Goal: Navigation & Orientation: Find specific page/section

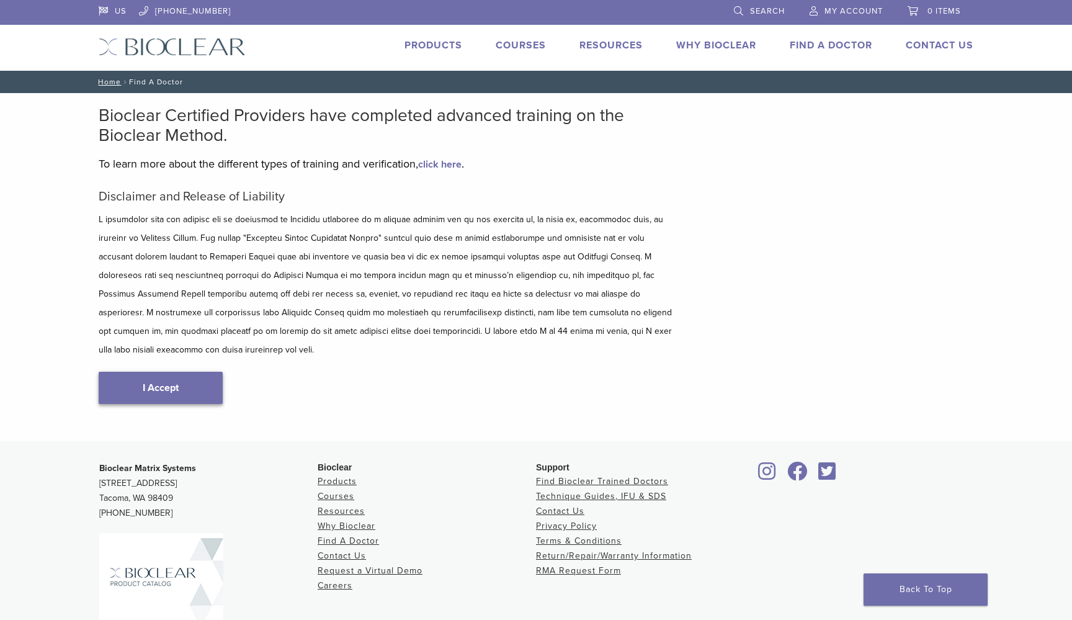
click at [180, 377] on link "I Accept" at bounding box center [161, 388] width 124 height 32
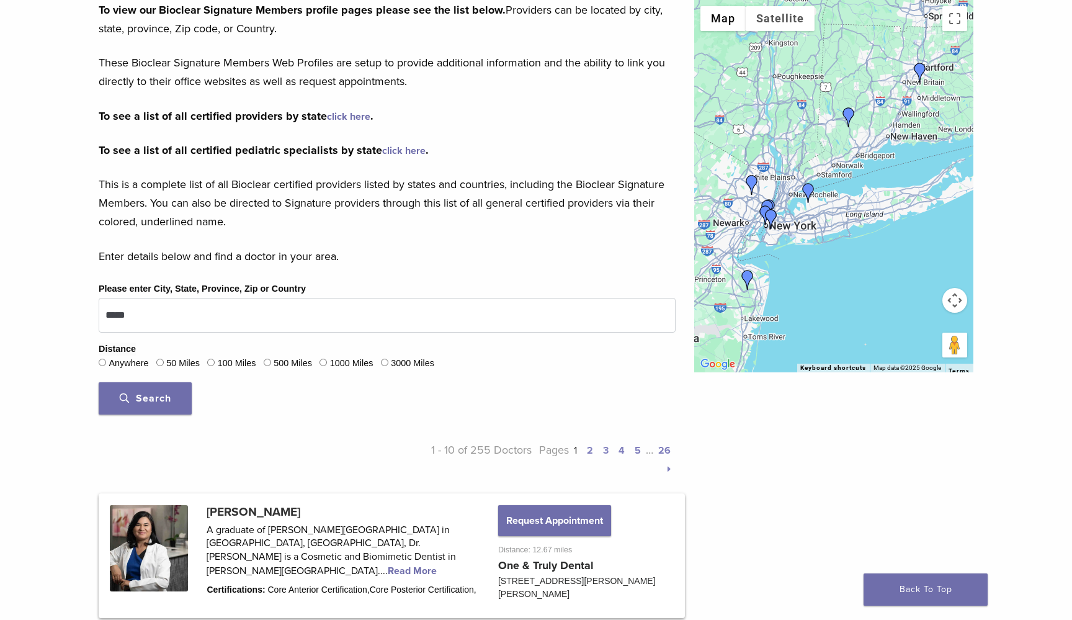
scroll to position [200, 0]
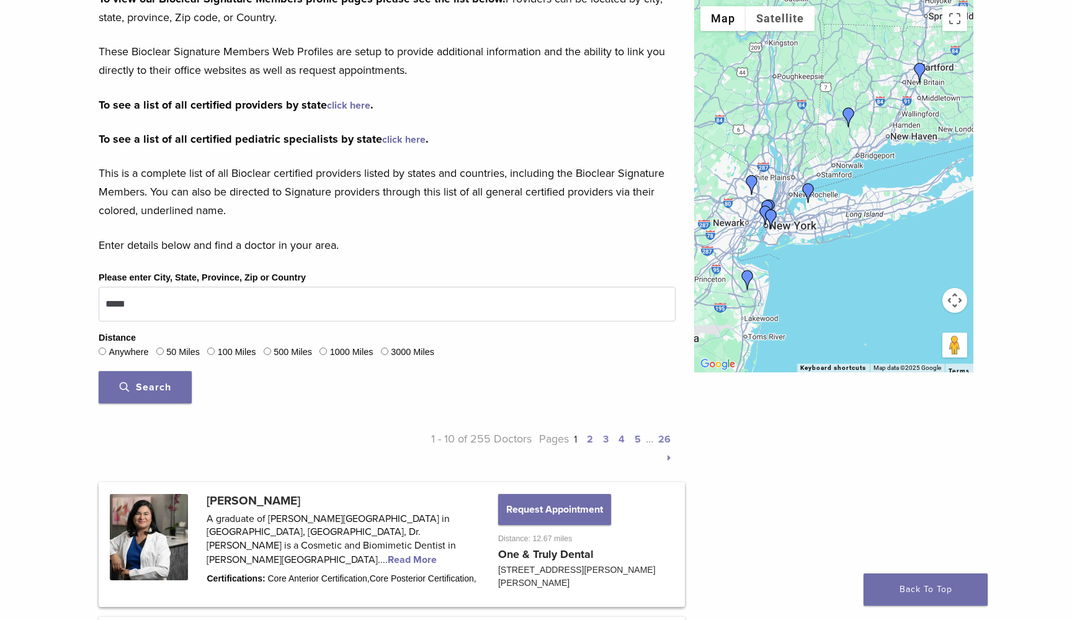
click at [150, 392] on button "Search" at bounding box center [145, 387] width 93 height 32
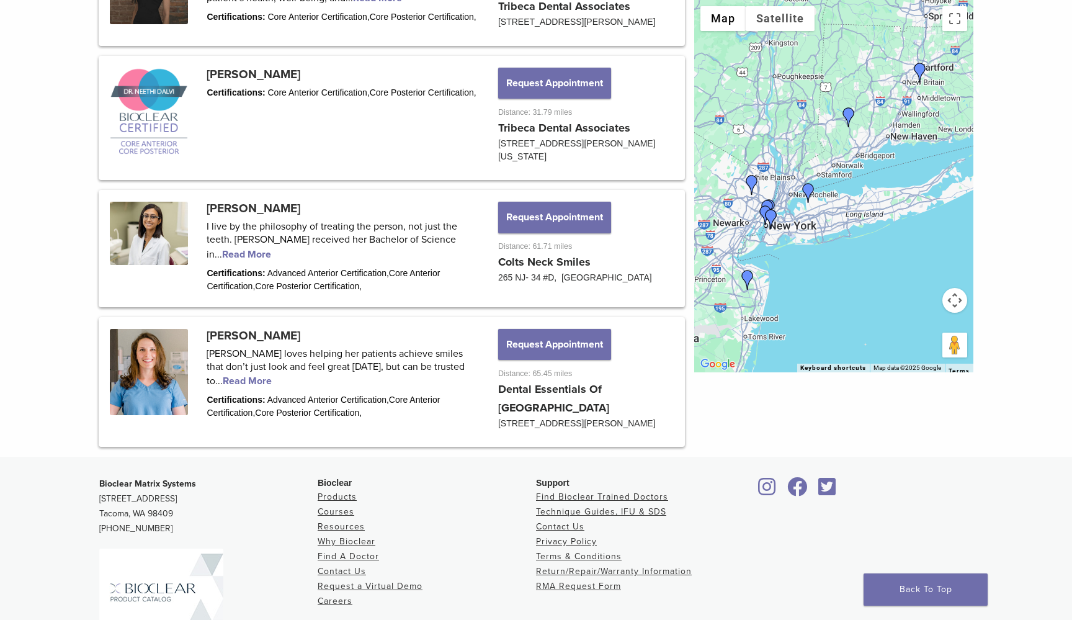
scroll to position [1571, 0]
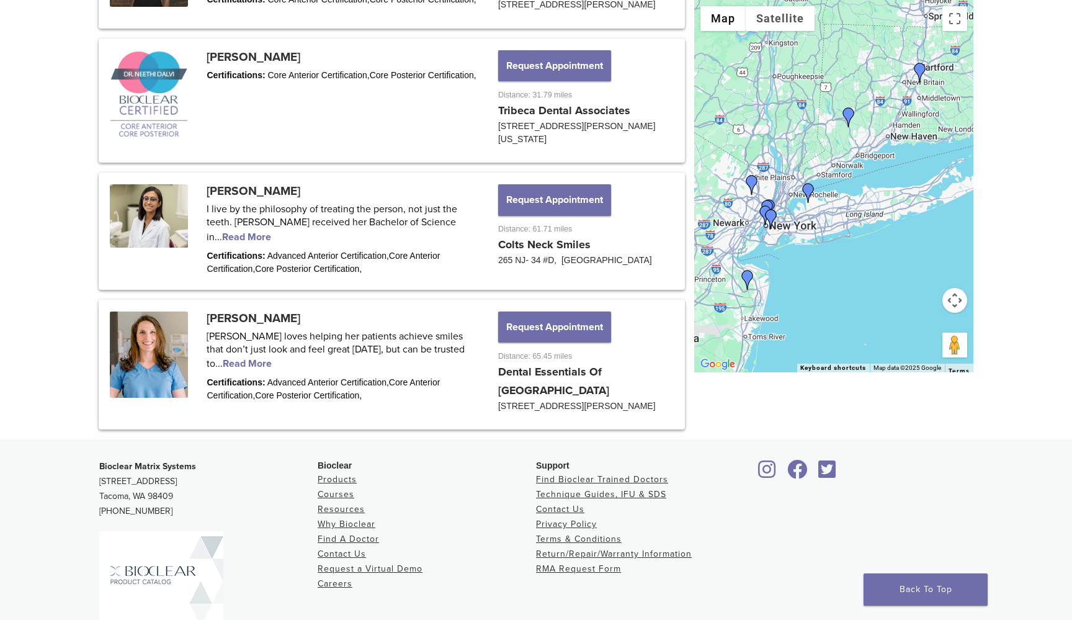
click at [786, 208] on div at bounding box center [833, 186] width 279 height 372
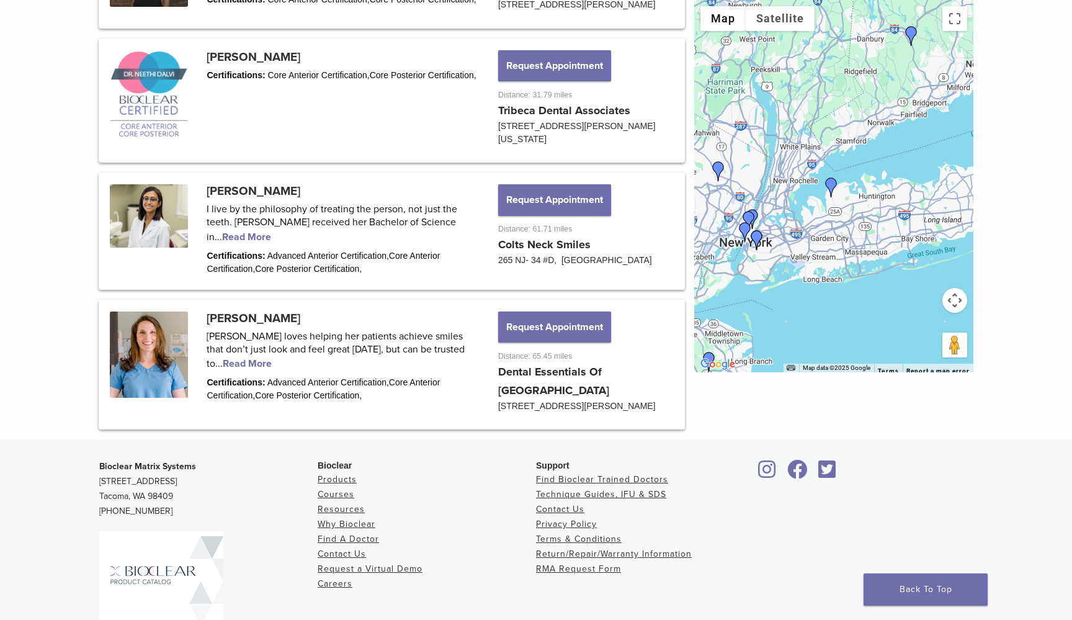
click at [777, 215] on div at bounding box center [833, 186] width 279 height 372
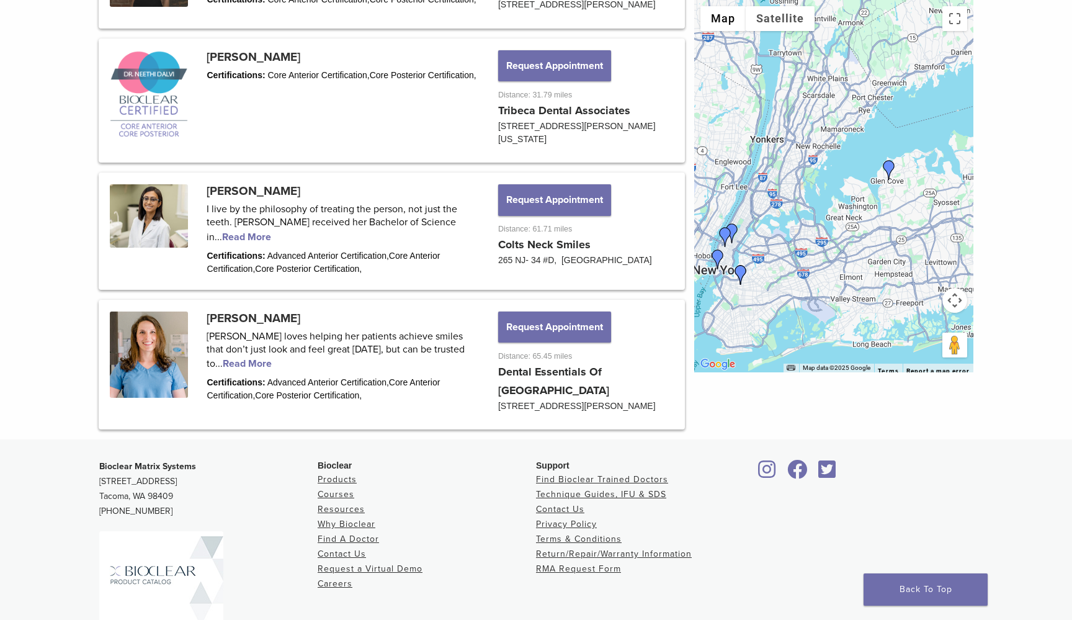
drag, startPoint x: 747, startPoint y: 238, endPoint x: 782, endPoint y: 234, distance: 35.5
click at [782, 234] on div at bounding box center [833, 186] width 279 height 372
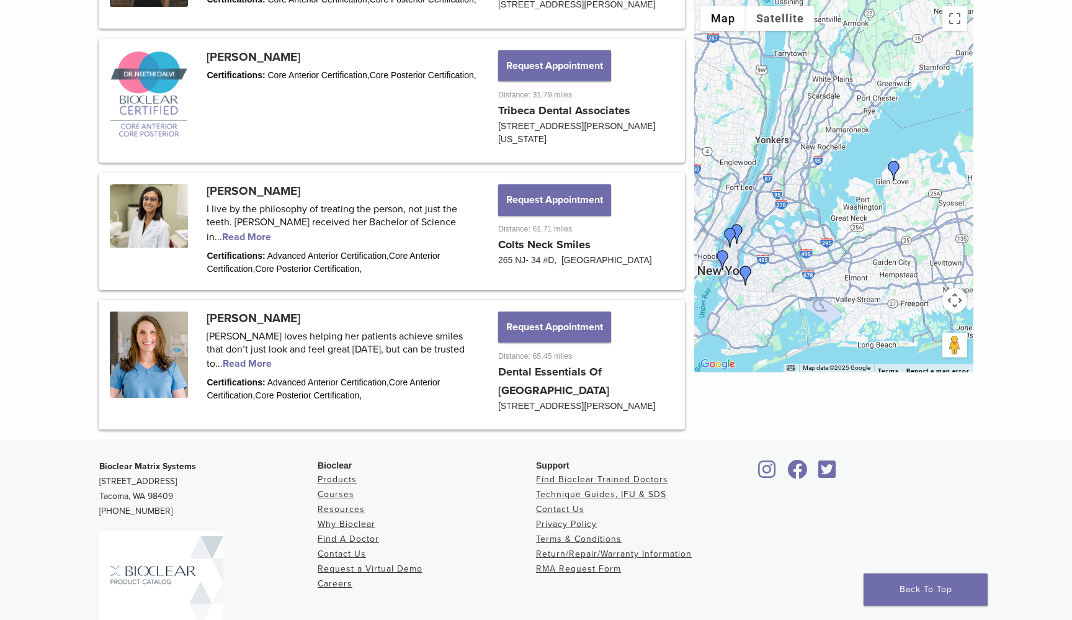
click at [760, 250] on div at bounding box center [833, 186] width 279 height 372
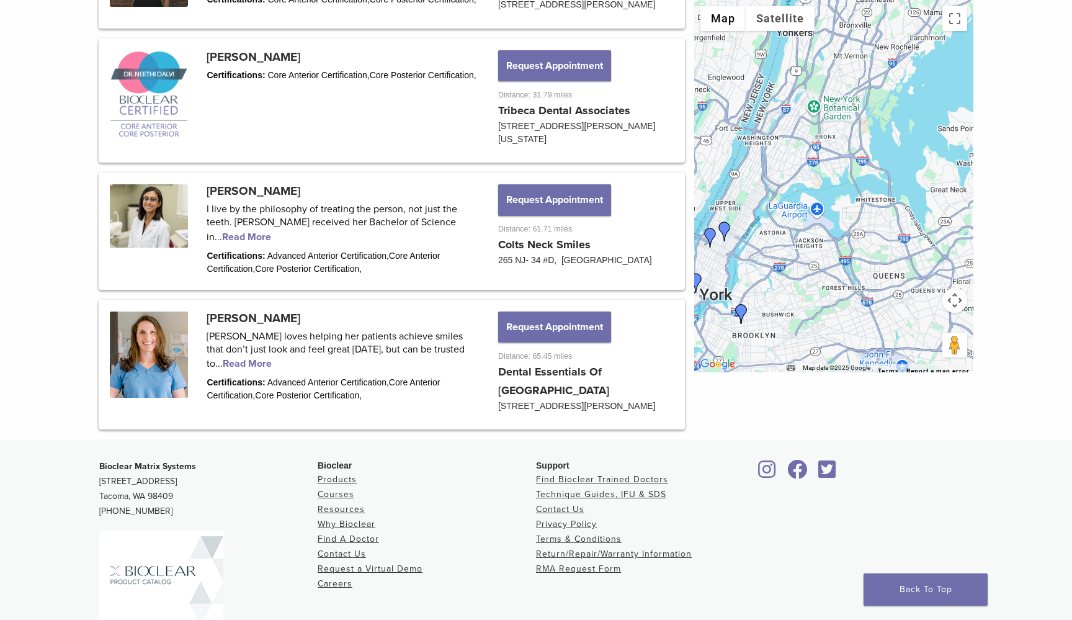
drag, startPoint x: 726, startPoint y: 251, endPoint x: 785, endPoint y: 254, distance: 59.6
click at [785, 254] on div at bounding box center [833, 186] width 279 height 372
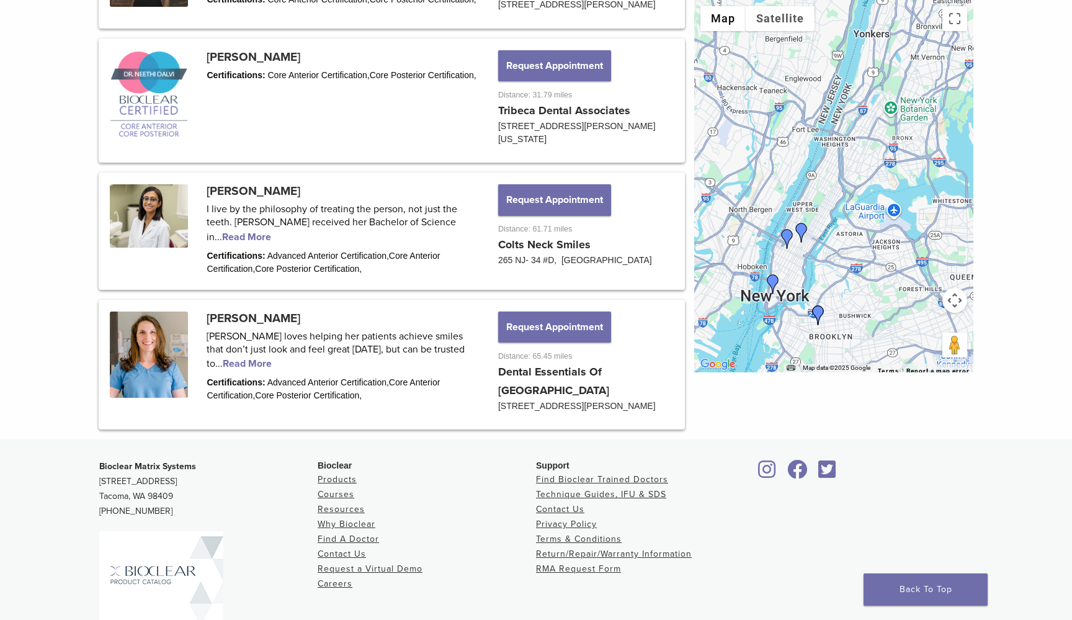
drag, startPoint x: 785, startPoint y: 254, endPoint x: 864, endPoint y: 254, distance: 78.2
click at [864, 254] on div at bounding box center [833, 186] width 279 height 372
click at [803, 230] on img "Dr. Julie Hassid" at bounding box center [801, 232] width 20 height 20
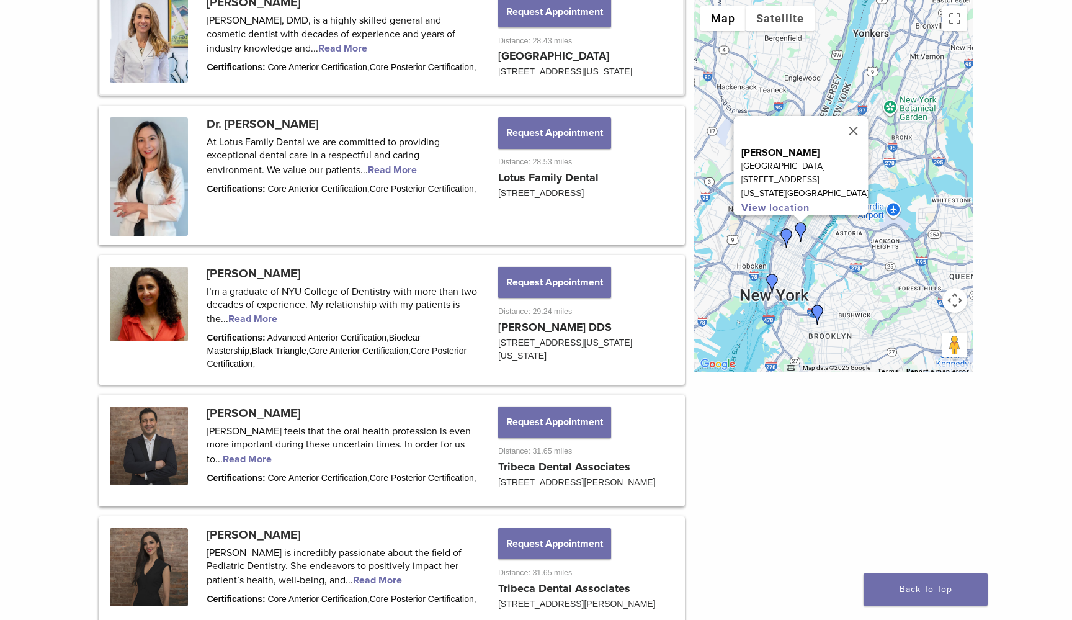
scroll to position [948, 0]
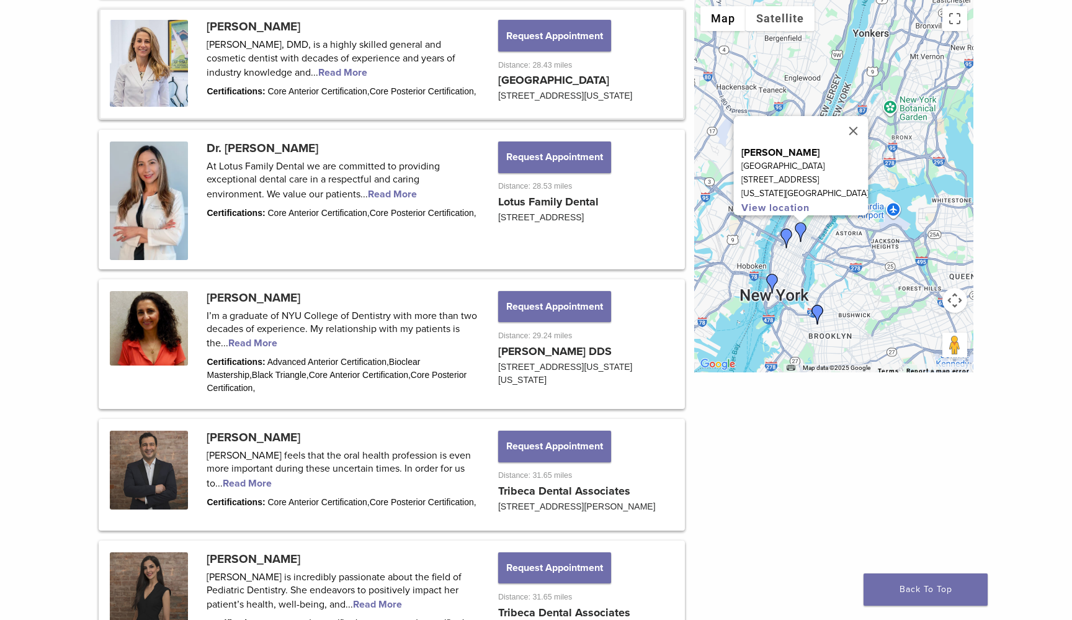
click at [785, 234] on img "Dr. Nina Kiani" at bounding box center [787, 238] width 20 height 20
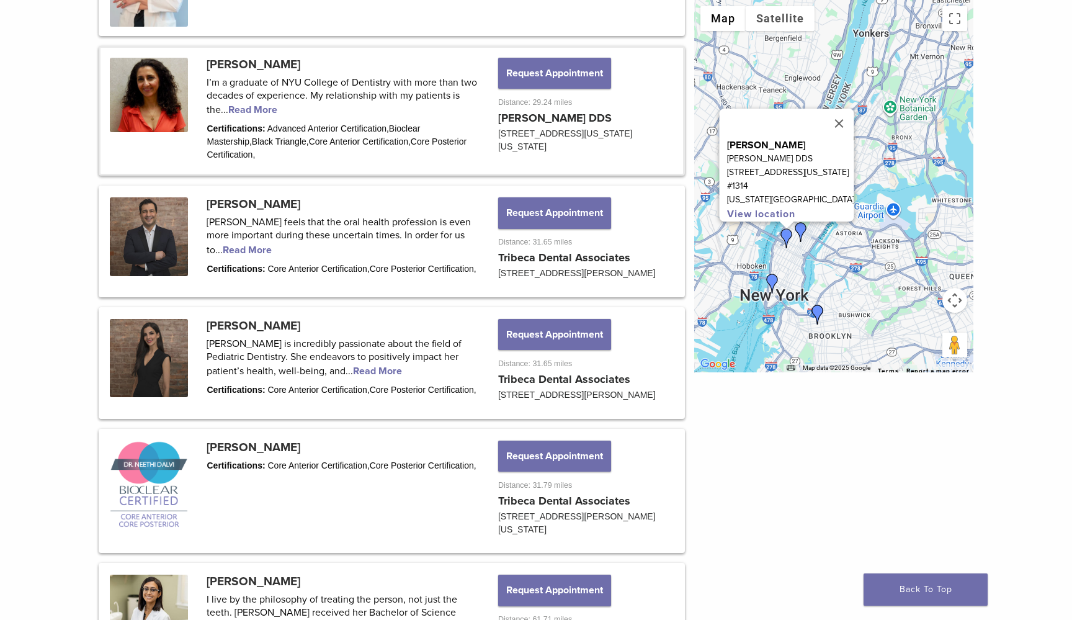
scroll to position [1231, 0]
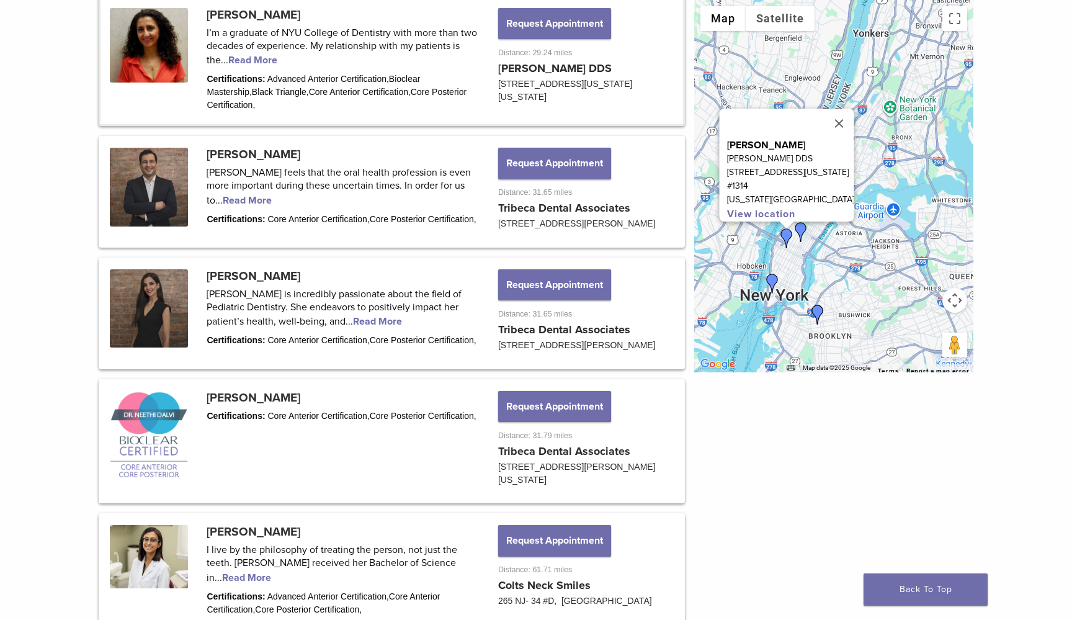
click at [770, 278] on img "Dr. Neethi Dalvi" at bounding box center [772, 284] width 20 height 20
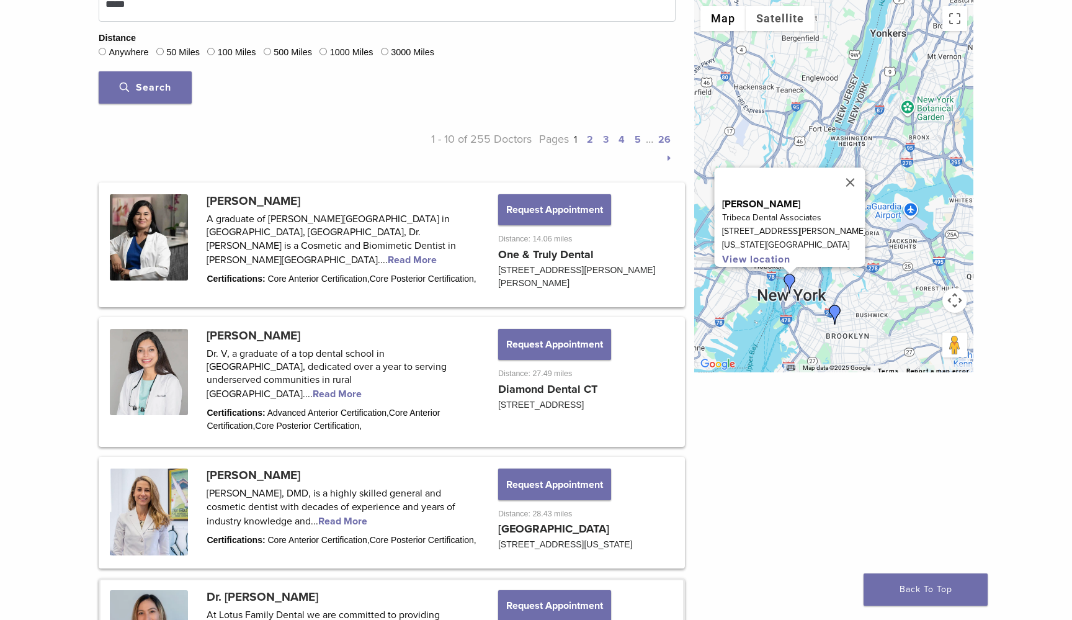
scroll to position [478, 0]
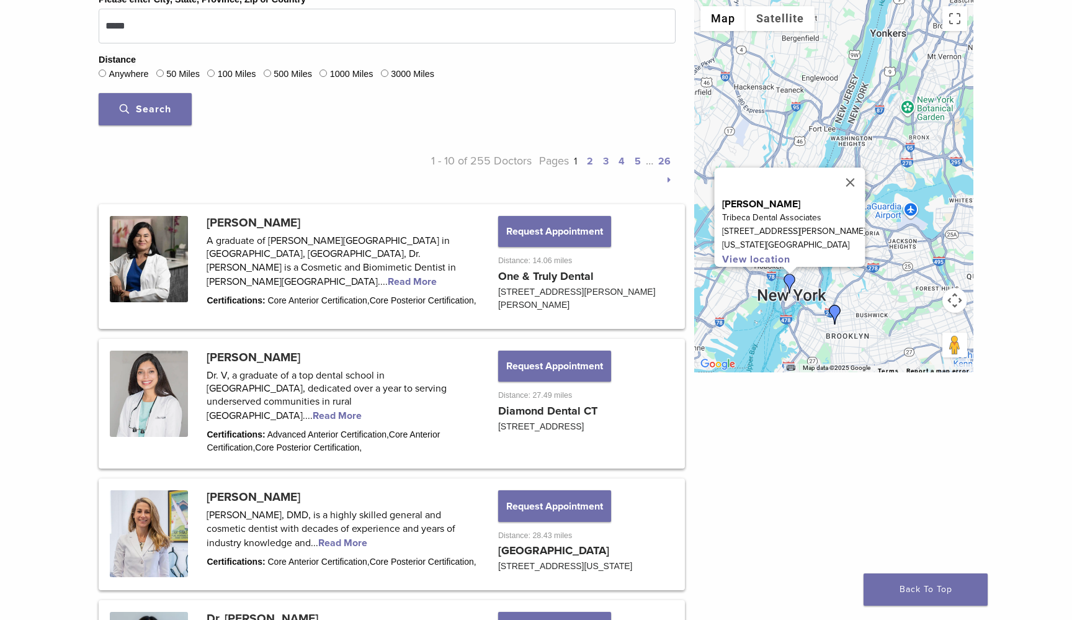
click at [589, 159] on link "2" at bounding box center [590, 161] width 6 height 12
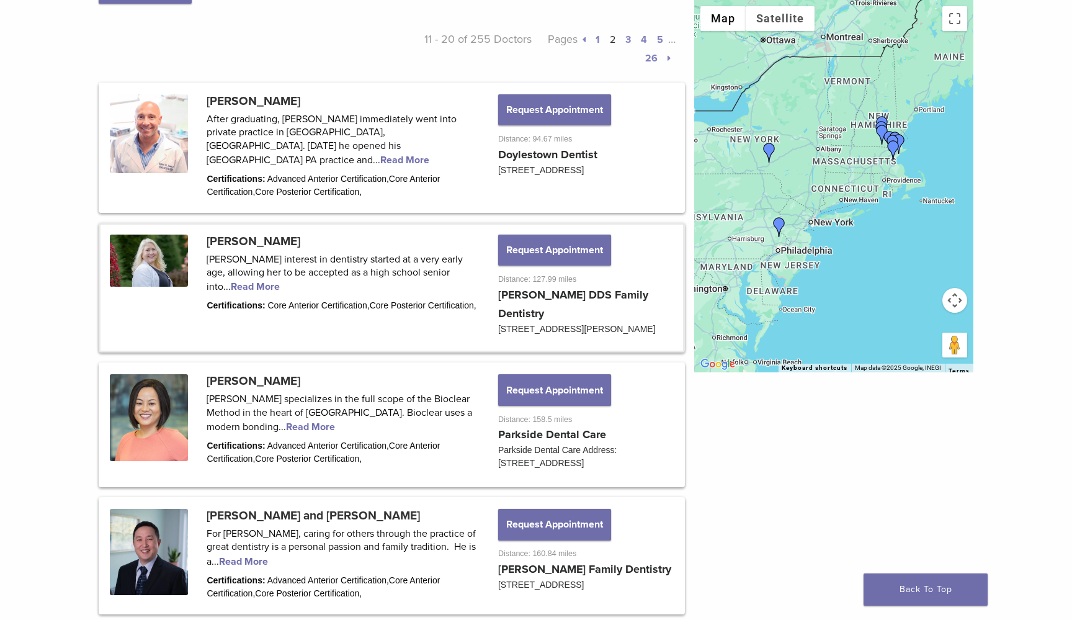
scroll to position [568, 0]
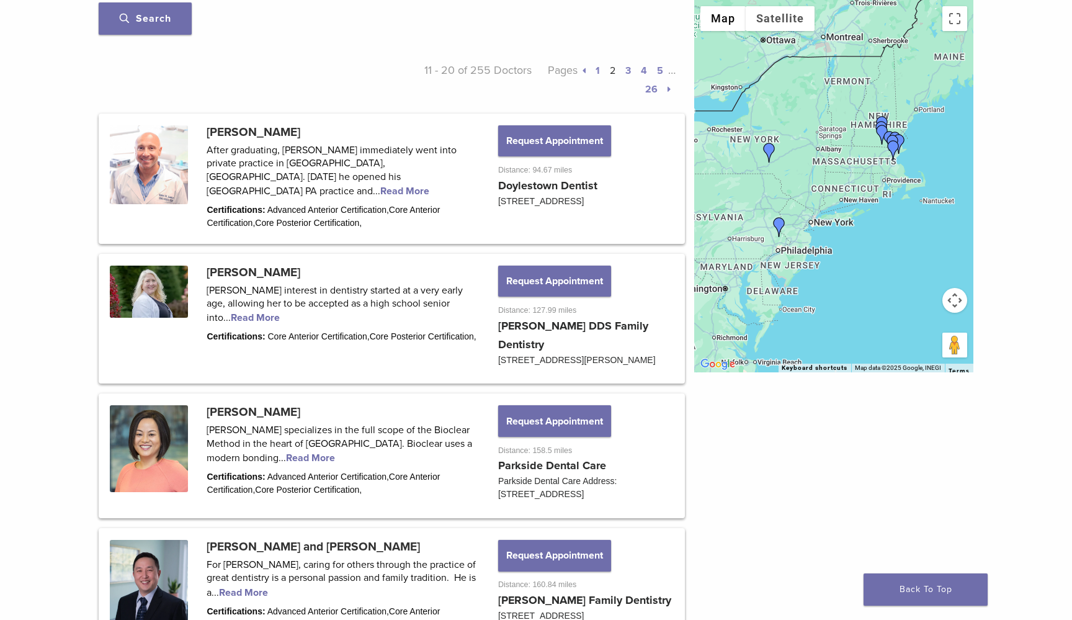
click at [627, 67] on link "3" at bounding box center [628, 71] width 6 height 12
